Goal: Register for event/course

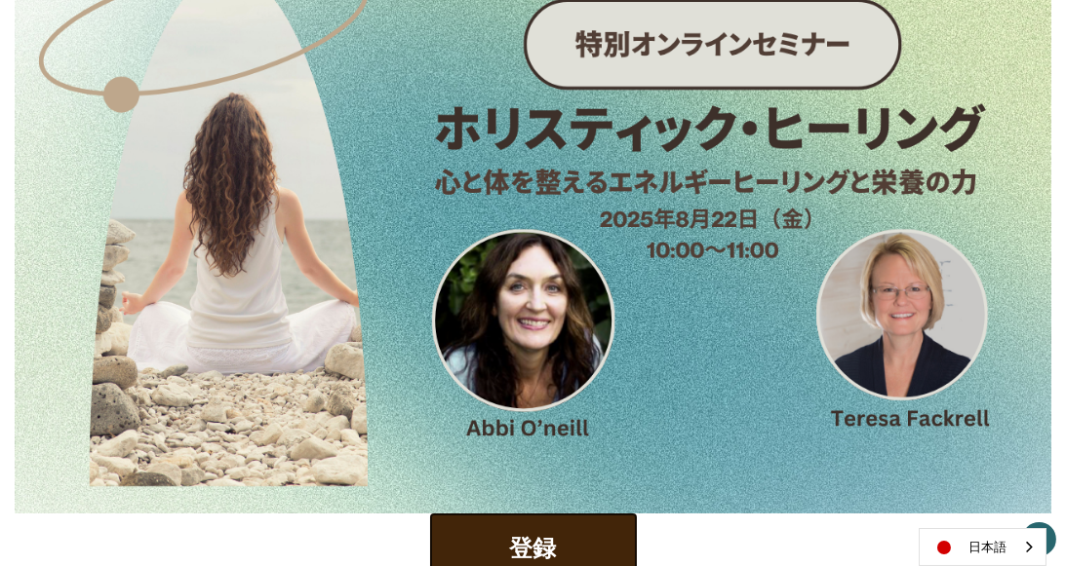
scroll to position [534, 0]
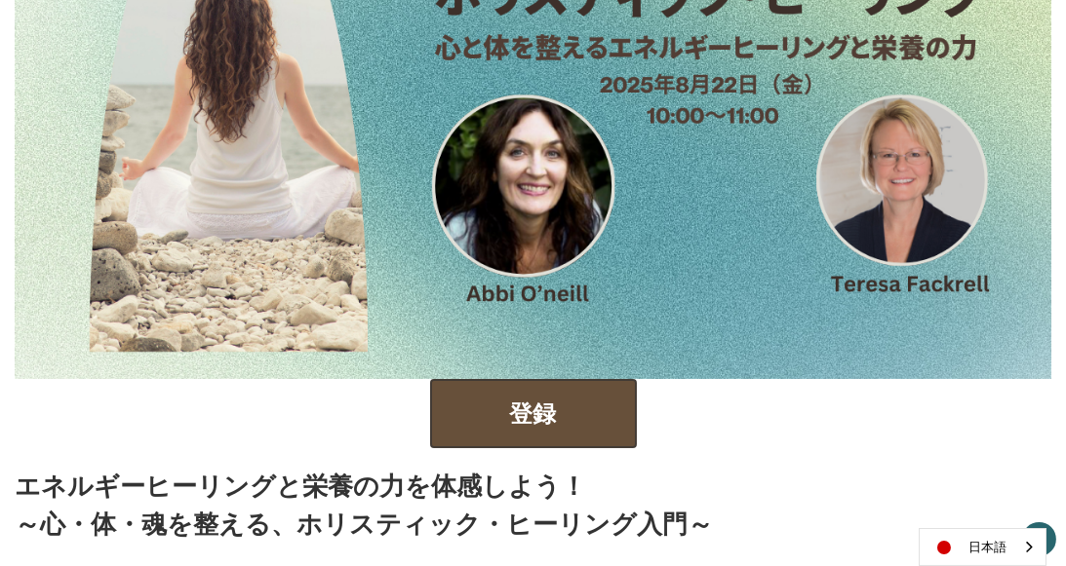
click at [528, 403] on button "登録" at bounding box center [533, 413] width 207 height 69
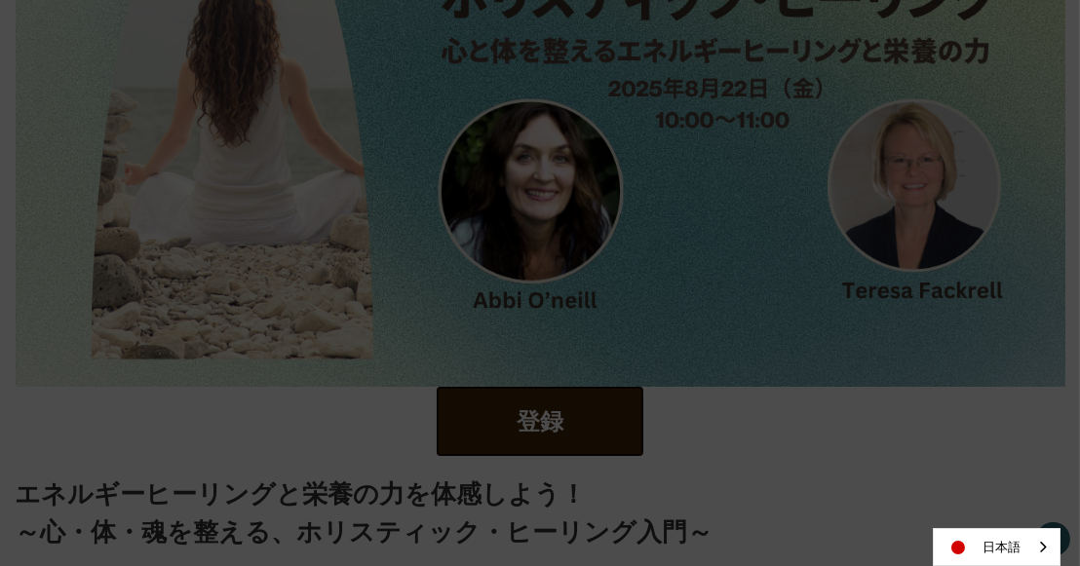
scroll to position [195, 0]
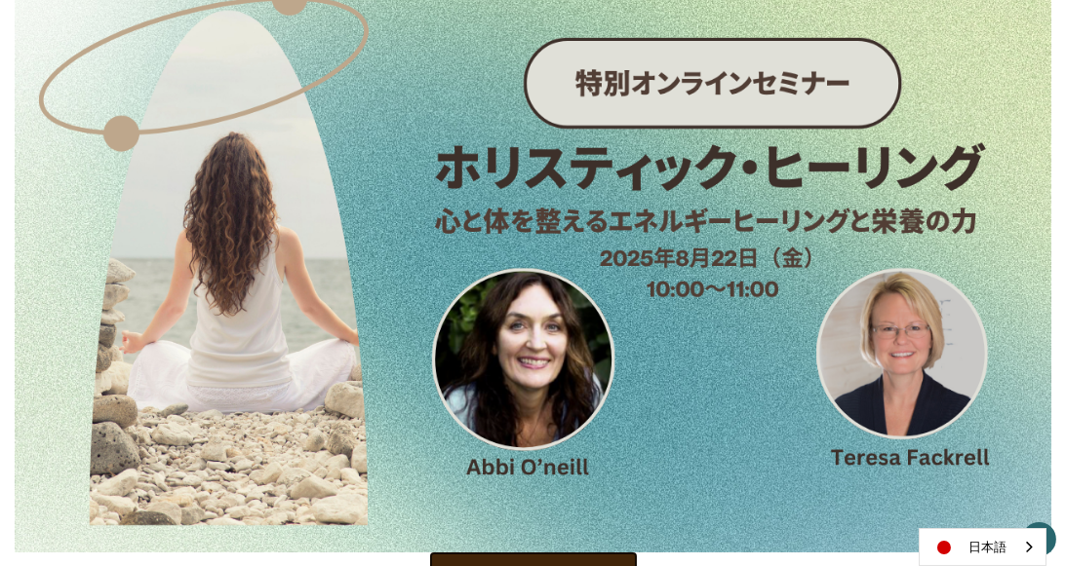
scroll to position [390, 0]
